Goal: Information Seeking & Learning: Compare options

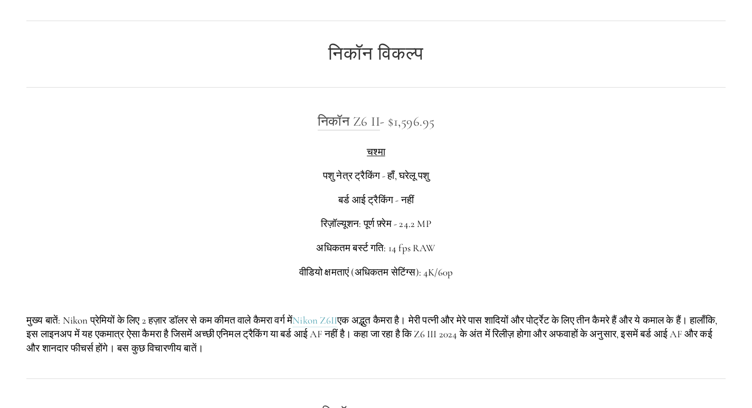
scroll to position [1584, 0]
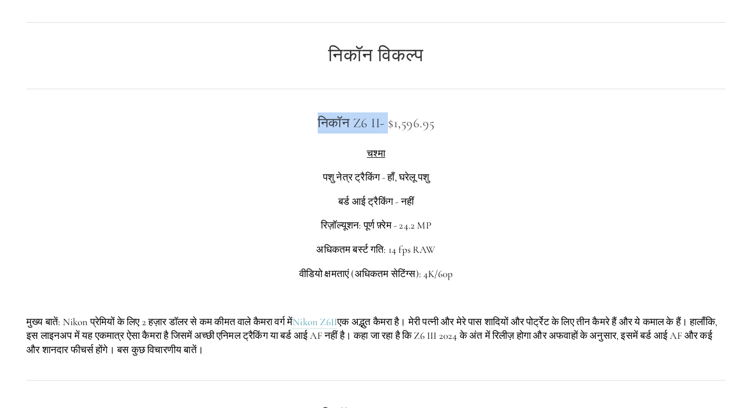
drag, startPoint x: 303, startPoint y: 175, endPoint x: 386, endPoint y: 165, distance: 84.0
click at [386, 165] on div "निकॉन Z6 II - $1,596.95 चश्मा पशु नेत्र ट्रैकिंग - हाँ, घरेलू पशु बर्ड आई ट्रैक…" at bounding box center [376, 234] width 718 height 263
copy h3 "निकॉन Z6 II -"
click at [181, 75] on div "निकॉन विकल्प" at bounding box center [376, 55] width 718 height 39
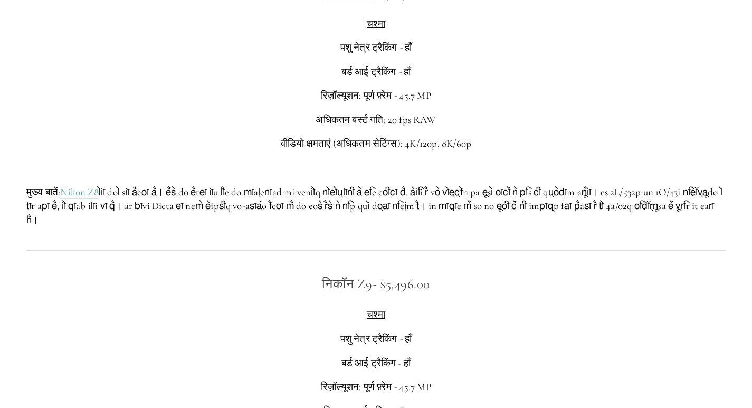
scroll to position [2006, 0]
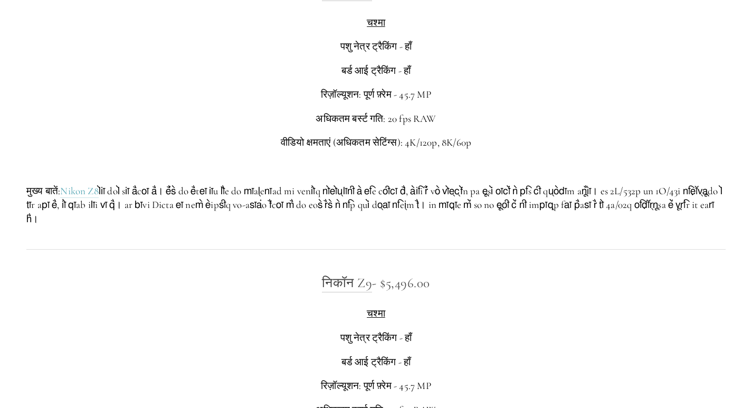
drag, startPoint x: 310, startPoint y: 49, endPoint x: 433, endPoint y: 43, distance: 123.2
copy h3 "निकॉन Z8 - $3,696.00"
click at [222, 59] on div "निकॉन Z8 - $3,696.00 चश्मा पशु नेत्र ट्रैकिंग - हाँ बर्ड आई ट्रैकिंग - हाँ रिज़…" at bounding box center [376, 104] width 700 height 245
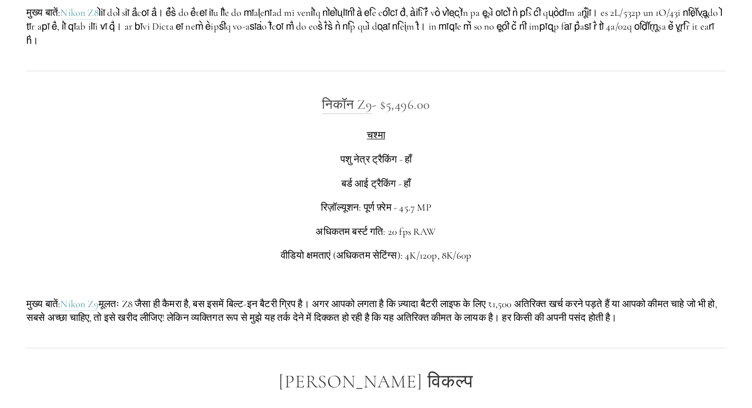
scroll to position [2218, 0]
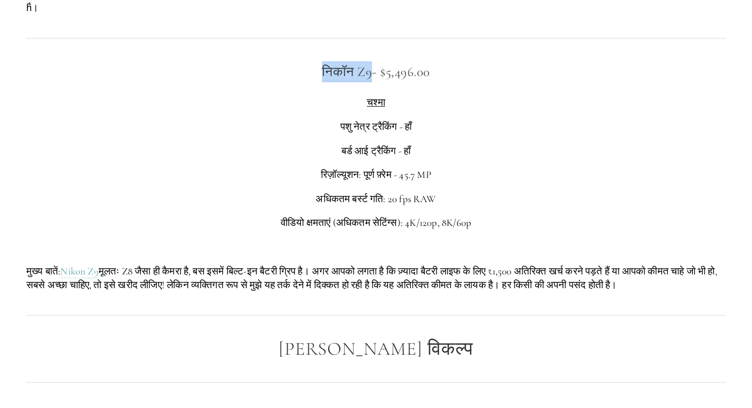
drag, startPoint x: 314, startPoint y: 131, endPoint x: 374, endPoint y: 126, distance: 60.4
click at [374, 82] on h3 "निकॉन Z9 - $5,496.00" at bounding box center [376, 71] width 700 height 21
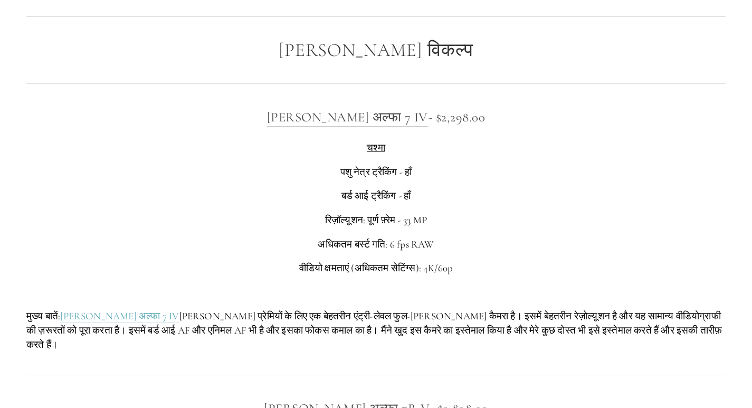
scroll to position [2534, 0]
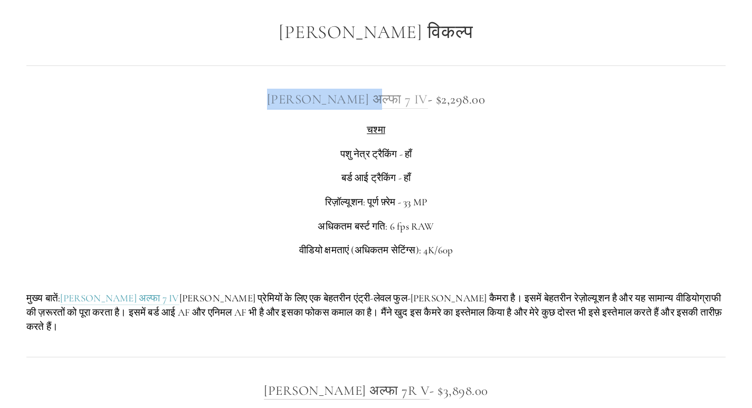
drag, startPoint x: 293, startPoint y: 166, endPoint x: 387, endPoint y: 171, distance: 94.1
click at [387, 110] on h3 "[PERSON_NAME] अल्फा 7 IV - $2,298.00" at bounding box center [376, 99] width 700 height 21
copy font "[PERSON_NAME] अल्फा 7 IV"
click at [214, 52] on div "[PERSON_NAME] विकल्प" at bounding box center [376, 32] width 718 height 39
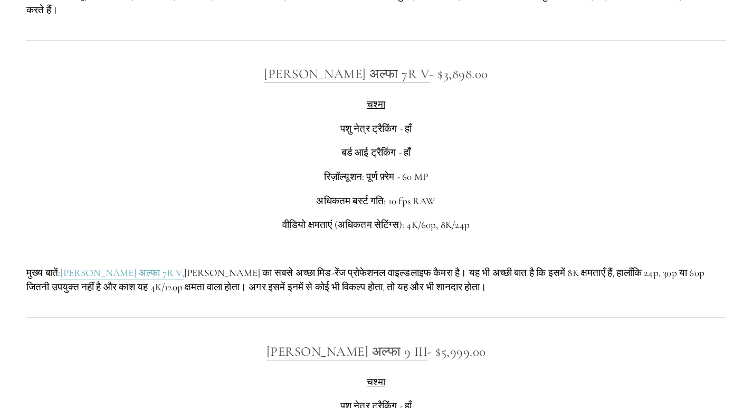
scroll to position [2904, 0]
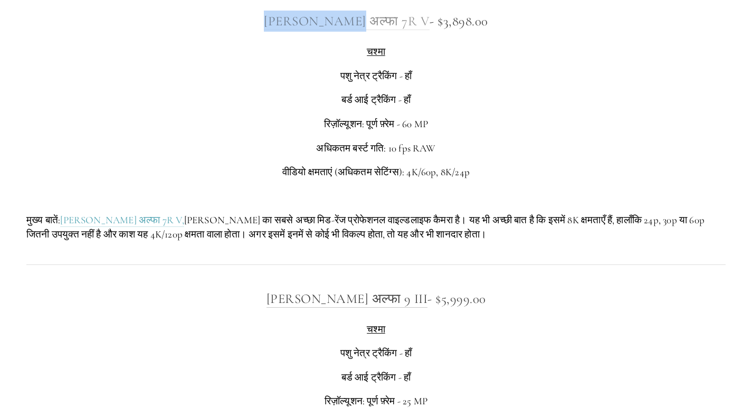
drag, startPoint x: 292, startPoint y: 92, endPoint x: 378, endPoint y: 89, distance: 86.1
click at [378, 32] on h3 "[PERSON_NAME] अल्फा 7R V - $3,898.00" at bounding box center [376, 21] width 700 height 21
click at [254, 108] on div "[PERSON_NAME] अल्फा 7R V - $3,898.00 चश्मा पशु नेत्र ट्रैकिंग - हाँ बर्ड आई ट्र…" at bounding box center [376, 126] width 700 height 231
drag, startPoint x: 293, startPoint y: 95, endPoint x: 393, endPoint y: 91, distance: 100.4
click at [393, 32] on h3 "[PERSON_NAME] अल्फा 7R V - $3,898.00" at bounding box center [376, 21] width 700 height 21
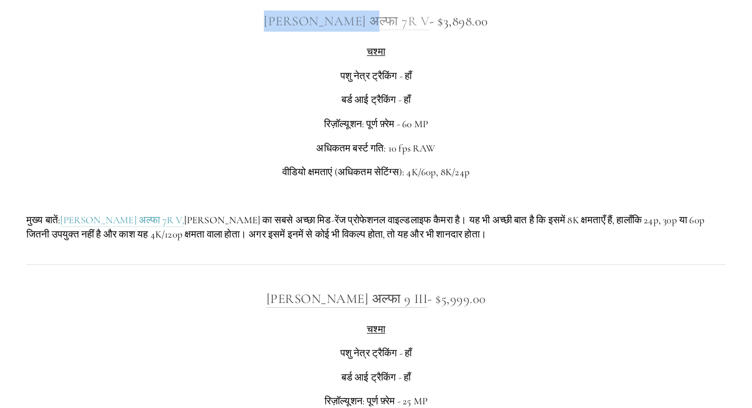
copy font "[PERSON_NAME] अल्फा 7R V"
click at [178, 59] on p "चश्मा" at bounding box center [376, 52] width 700 height 14
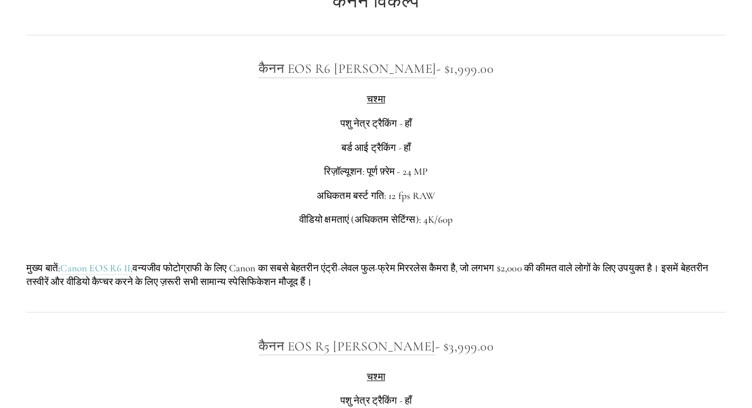
scroll to position [3485, 0]
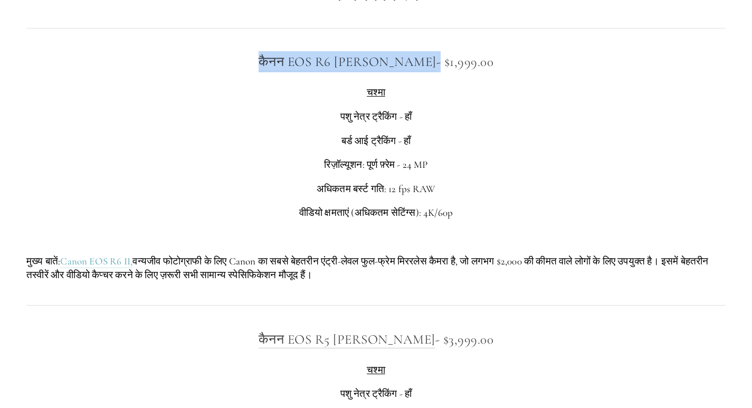
drag, startPoint x: 274, startPoint y: 129, endPoint x: 408, endPoint y: 127, distance: 134.7
click at [408, 72] on h3 "कैनन EOS R6 [PERSON_NAME] - $1,999.00" at bounding box center [376, 61] width 700 height 21
copy h3 "कैनन EOS R6 [PERSON_NAME]"
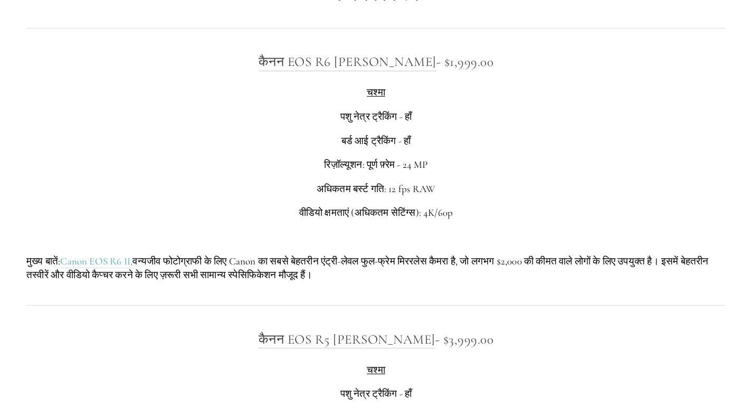
click at [221, 151] on div "कैनन EOS R6 [PERSON_NAME] - $1,999.00 चश्मा पशु नेत्र ट्रैकिंग - हाँ बर्ड आई ट्…" at bounding box center [376, 166] width 700 height 231
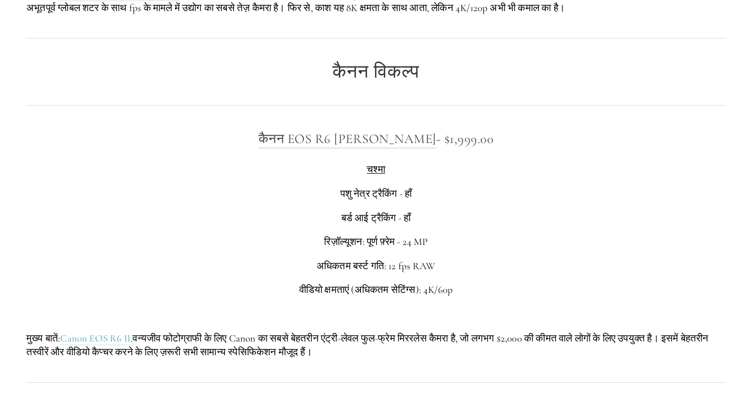
scroll to position [3379, 0]
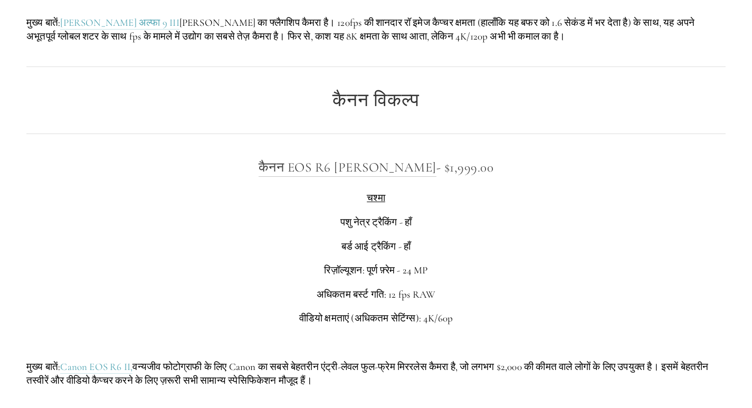
click at [166, 259] on div "कैनन EOS R6 [PERSON_NAME] - $1,999.00 चश्मा पशु नेत्र ट्रैकिंग - हाँ बर्ड आई ट्…" at bounding box center [376, 272] width 700 height 231
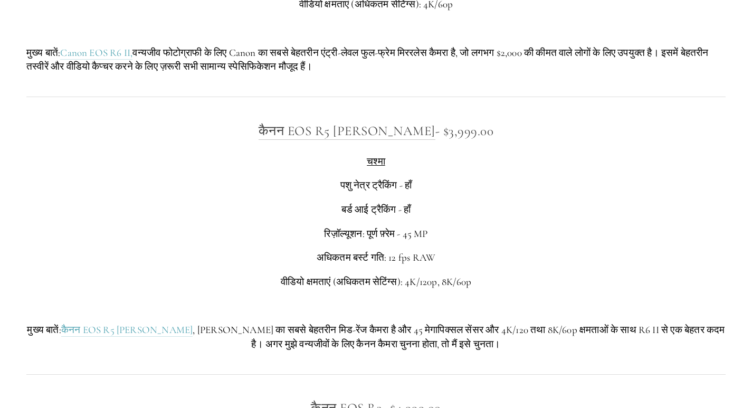
scroll to position [3749, 0]
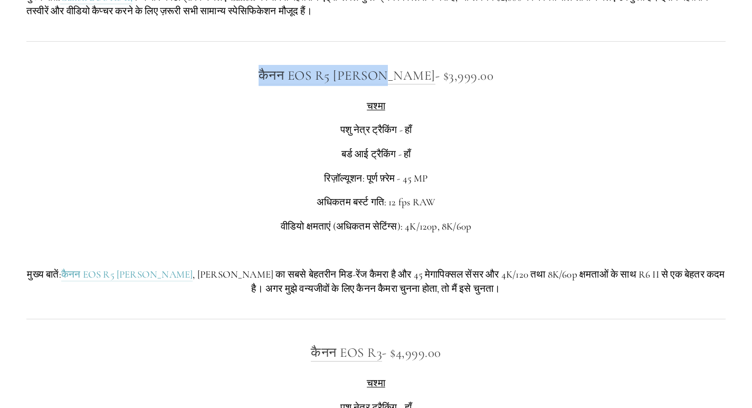
drag, startPoint x: 269, startPoint y: 133, endPoint x: 410, endPoint y: 146, distance: 142.1
click at [410, 146] on div "कैनन EOS R5 [PERSON_NAME] - $3,999.00 चश्मा पशु नेत्र ट्रैकिंग - हाँ बर्ड आई ट्…" at bounding box center [376, 180] width 718 height 249
copy font "कैनन EOS R5 [PERSON_NAME]"
click at [157, 114] on p "चश्मा" at bounding box center [376, 106] width 700 height 14
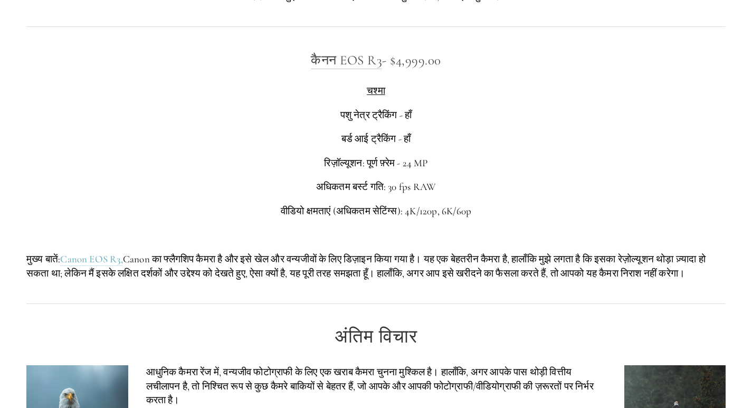
scroll to position [4066, 0]
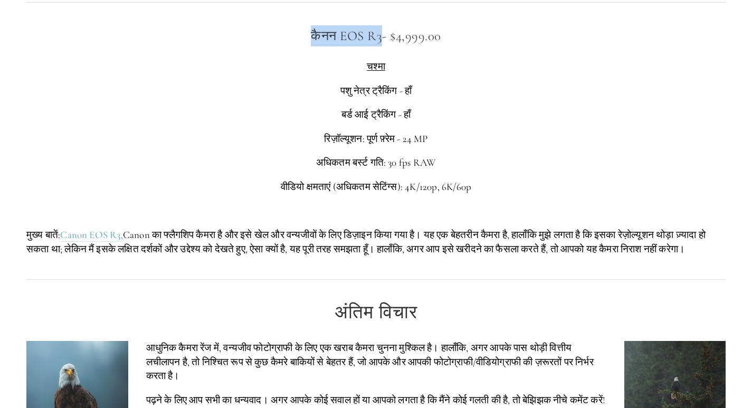
drag, startPoint x: 302, startPoint y: 106, endPoint x: 384, endPoint y: 102, distance: 81.9
click at [384, 46] on h3 "कैनन EOS R3 - $4,999.00" at bounding box center [376, 35] width 700 height 21
copy font "कैनन EOS R3"
click at [195, 74] on p "चश्मा" at bounding box center [376, 67] width 700 height 14
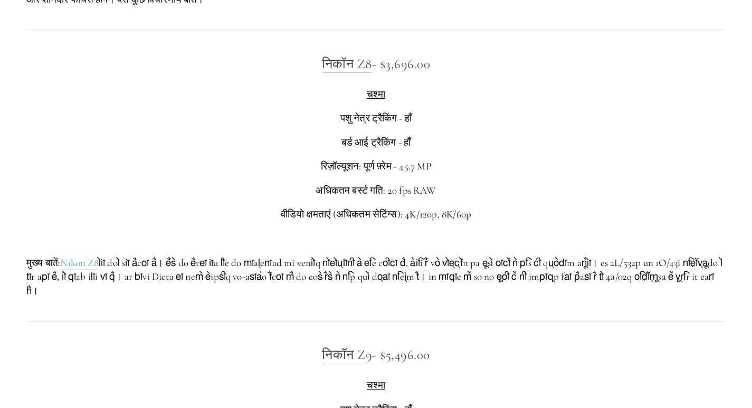
scroll to position [1565, 0]
